Goal: Task Accomplishment & Management: Manage account settings

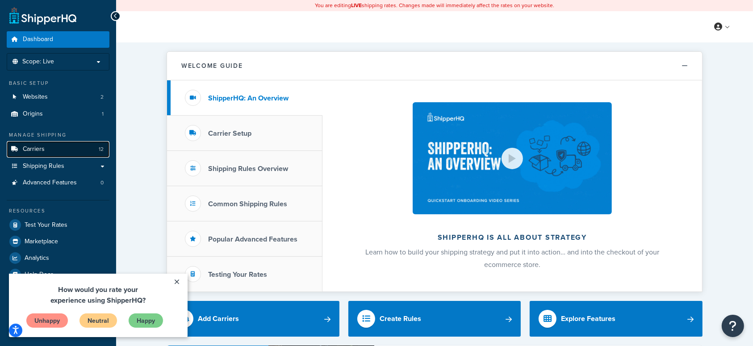
click at [42, 148] on span "Carriers" at bounding box center [34, 150] width 22 height 8
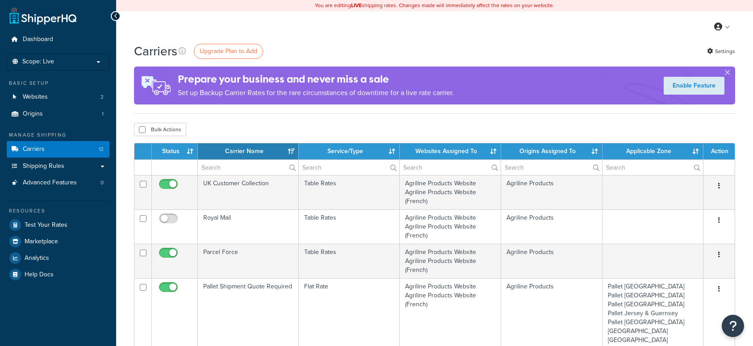
select select "15"
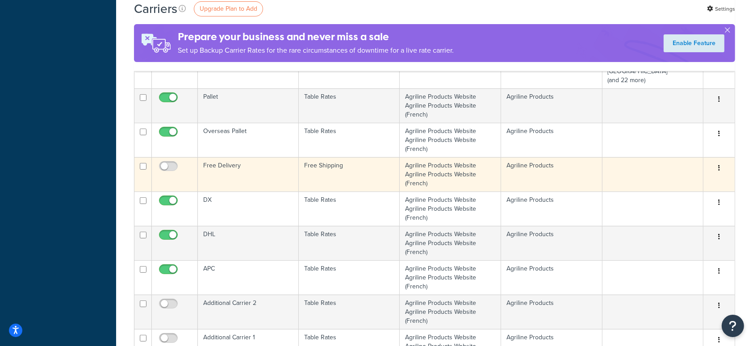
scroll to position [298, 0]
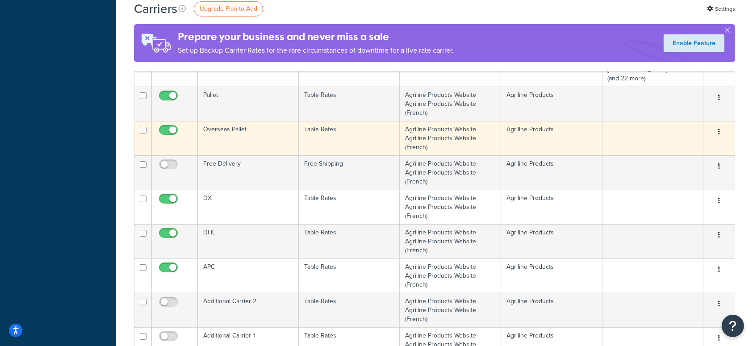
click at [259, 136] on td "Overseas Pallet" at bounding box center [248, 138] width 101 height 34
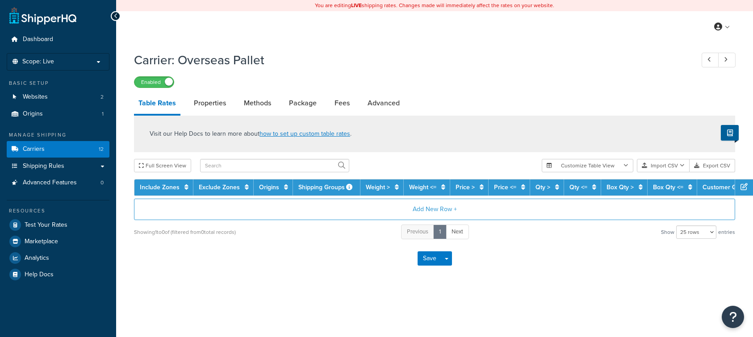
select select "25"
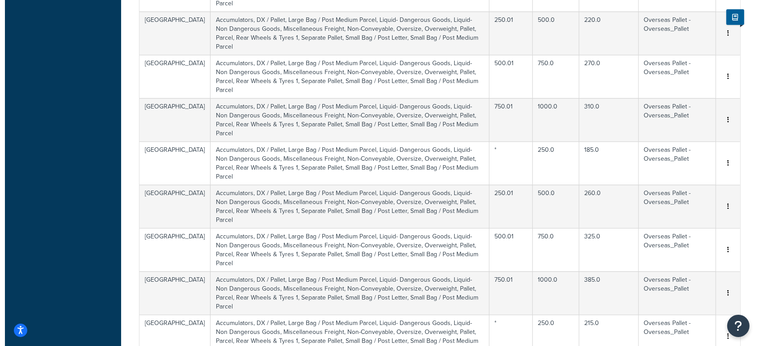
scroll to position [715, 0]
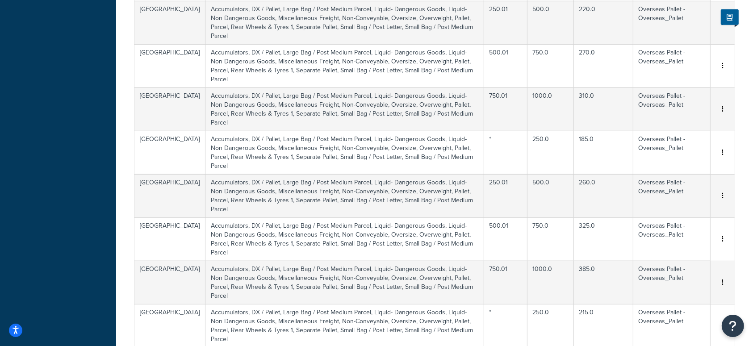
select select "116508"
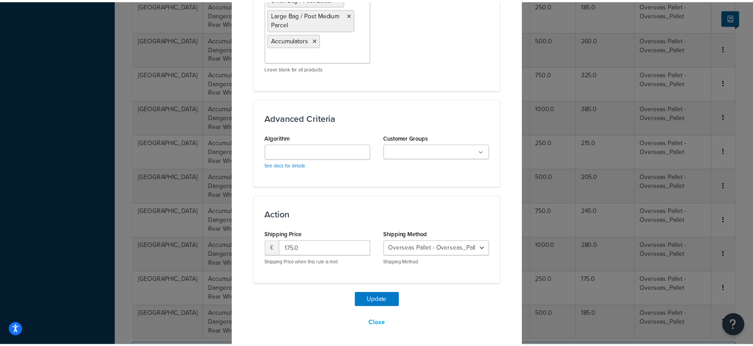
scroll to position [743, 0]
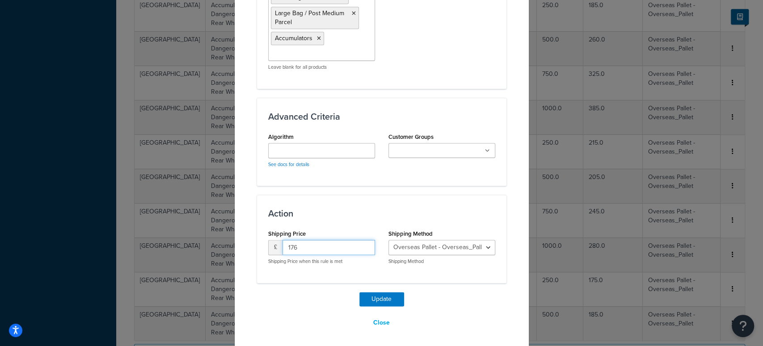
click at [360, 242] on input "176" at bounding box center [328, 247] width 93 height 15
click at [360, 242] on input "177" at bounding box center [328, 247] width 93 height 15
click at [360, 242] on input "178" at bounding box center [328, 247] width 93 height 15
click at [360, 242] on input "179" at bounding box center [328, 247] width 93 height 15
click at [360, 242] on input "180" at bounding box center [328, 247] width 93 height 15
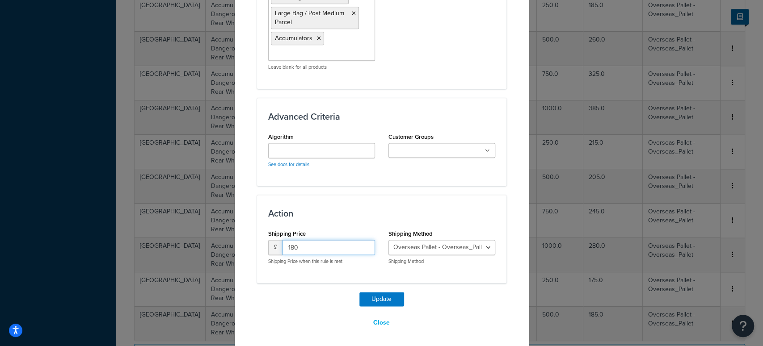
drag, startPoint x: 328, startPoint y: 246, endPoint x: 263, endPoint y: 246, distance: 65.2
click at [268, 246] on div "£ 180" at bounding box center [321, 247] width 107 height 15
type input "1"
type input "0"
type input "200"
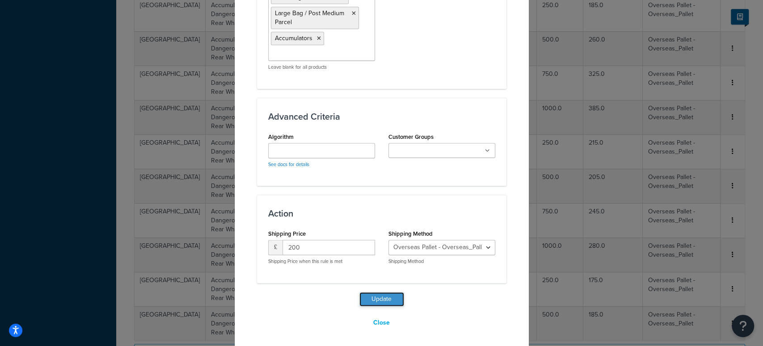
click at [383, 295] on button "Update" at bounding box center [381, 299] width 45 height 14
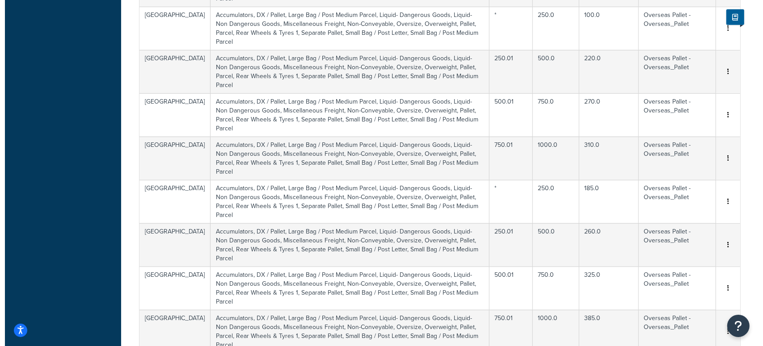
scroll to position [774, 0]
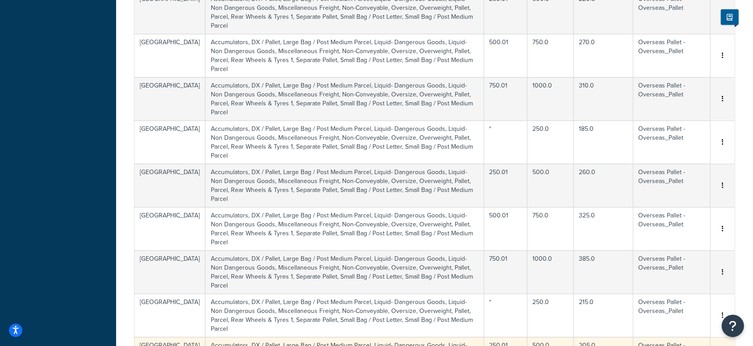
select select "116508"
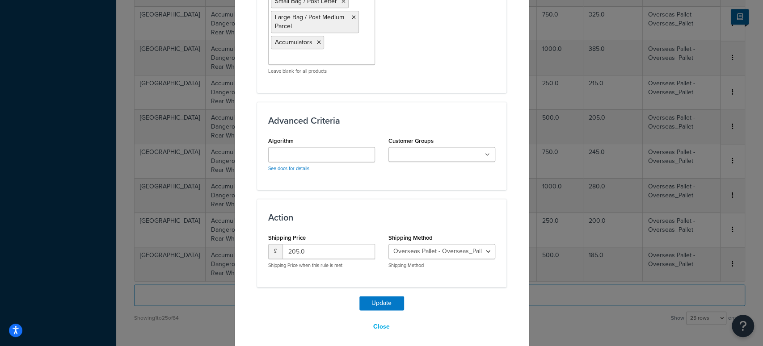
scroll to position [743, 0]
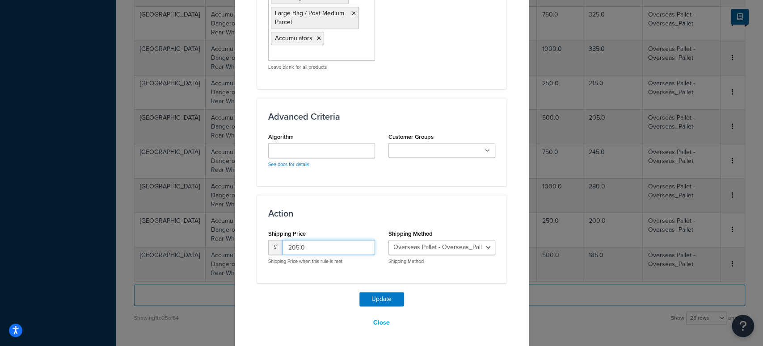
click at [325, 245] on input "205.0" at bounding box center [328, 247] width 93 height 15
type input "250"
drag, startPoint x: 376, startPoint y: 298, endPoint x: 382, endPoint y: 296, distance: 6.1
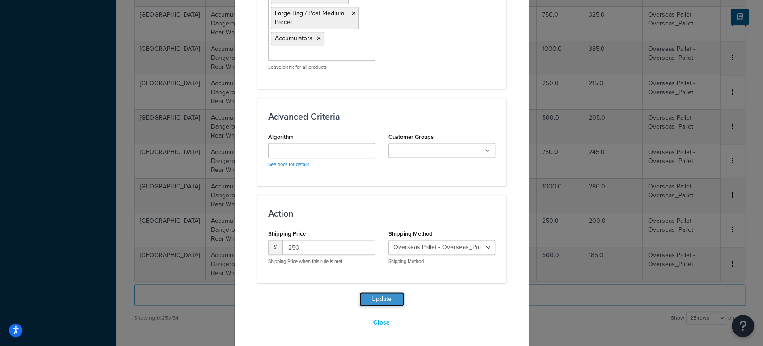
click at [379, 296] on button "Update" at bounding box center [381, 299] width 45 height 14
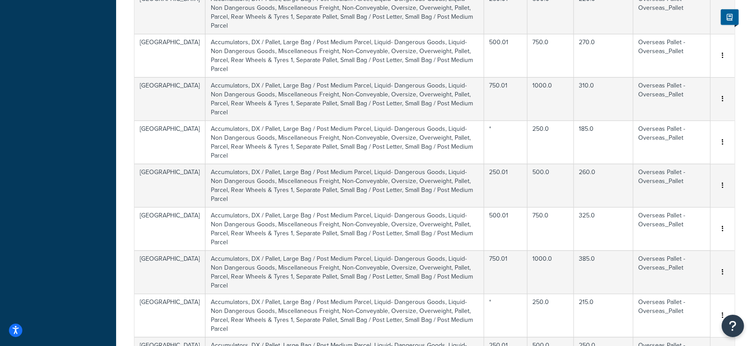
select select "116508"
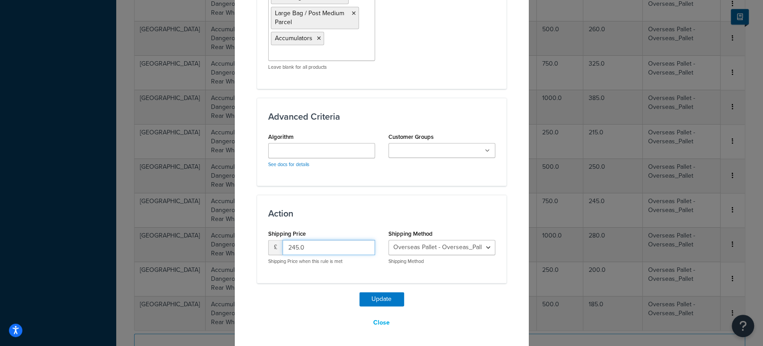
click at [330, 246] on input "245.0" at bounding box center [328, 247] width 93 height 15
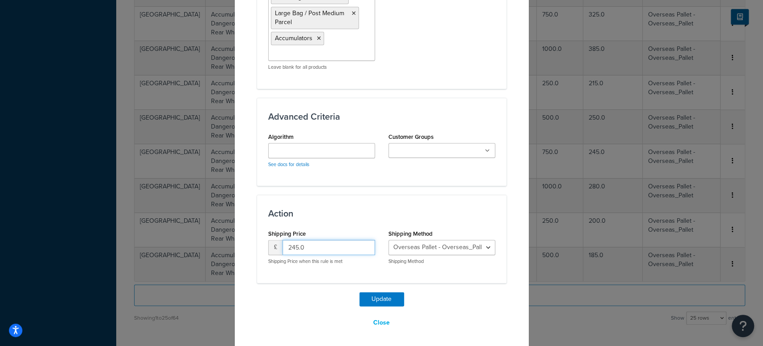
type input "7"
type input "275"
click at [374, 299] on button "Update" at bounding box center [381, 299] width 45 height 14
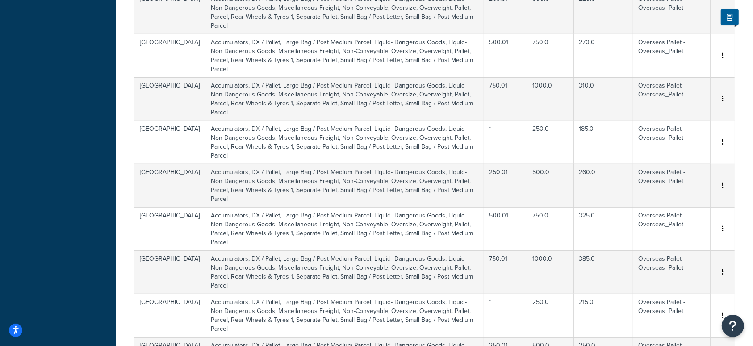
select select "116508"
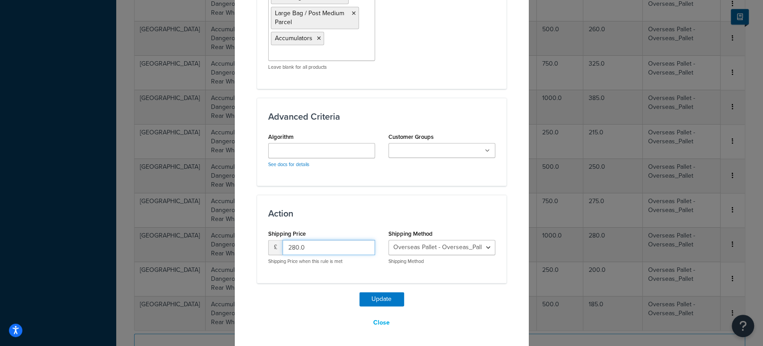
click at [326, 243] on input "280.0" at bounding box center [328, 247] width 93 height 15
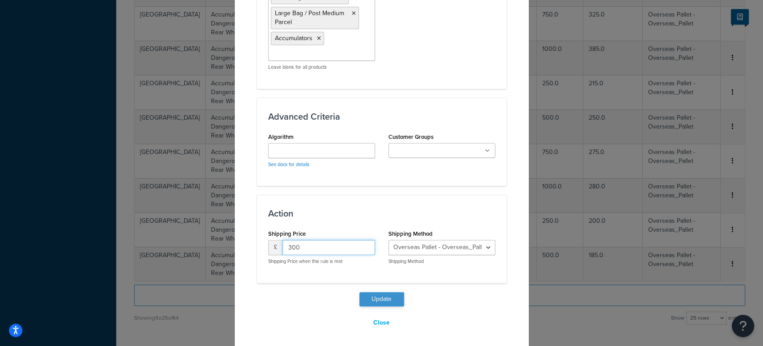
type input "300"
click at [368, 298] on button "Update" at bounding box center [381, 299] width 45 height 14
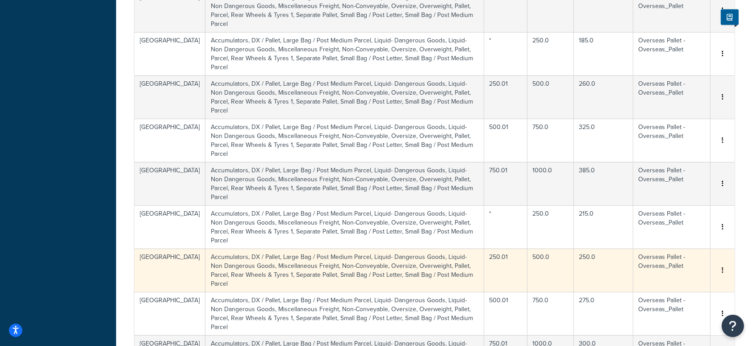
scroll to position [833, 0]
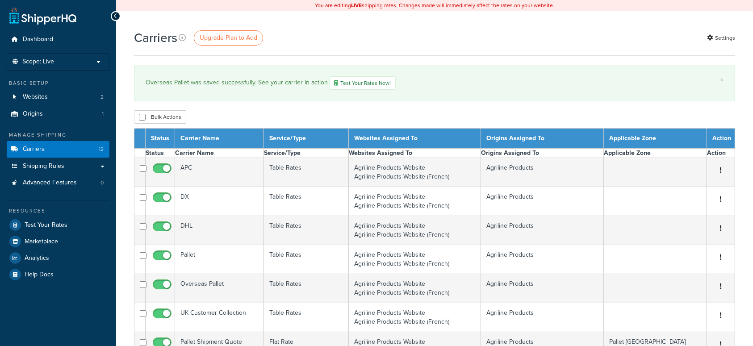
select select "15"
